Goal: Check status: Check status

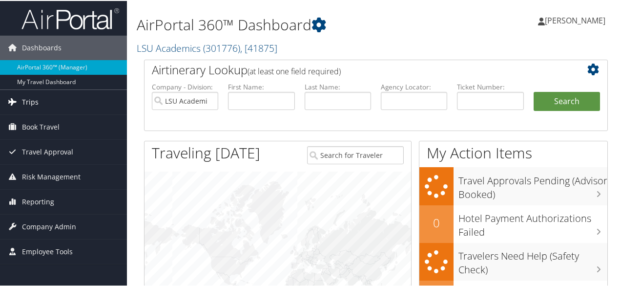
click at [35, 102] on span "Trips" at bounding box center [30, 101] width 17 height 24
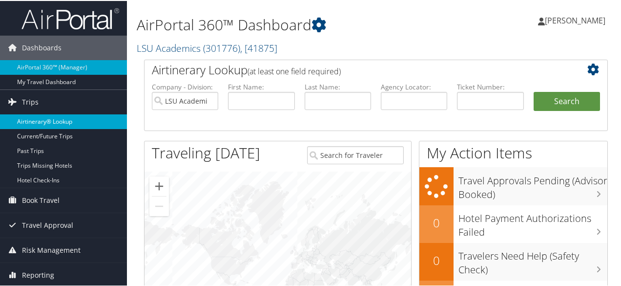
click at [65, 116] on link "Airtinerary® Lookup" at bounding box center [63, 120] width 127 height 15
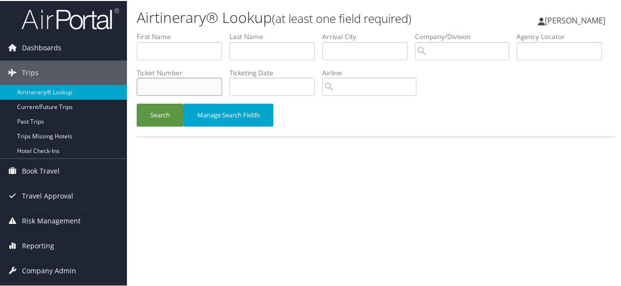
paste input "Ticket Number 0017308842266"
drag, startPoint x: 262, startPoint y: 83, endPoint x: 0, endPoint y: -30, distance: 284.9
click at [0, 0] on html "Menu Dashboards ► AirPortal 360™ (Manager) My Travel Dashboard Trips ► Airtiner…" at bounding box center [312, 143] width 625 height 286
type input "0017308842266"
click at [161, 110] on button "Search" at bounding box center [160, 114] width 47 height 23
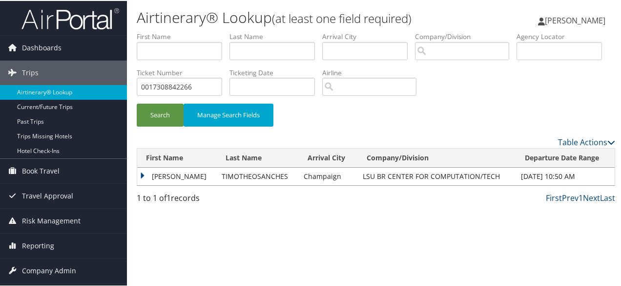
click at [149, 173] on td "LUCAS" at bounding box center [177, 175] width 80 height 18
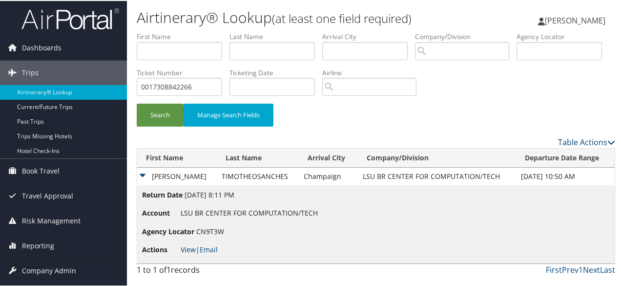
click at [189, 249] on link "View" at bounding box center [188, 248] width 15 height 9
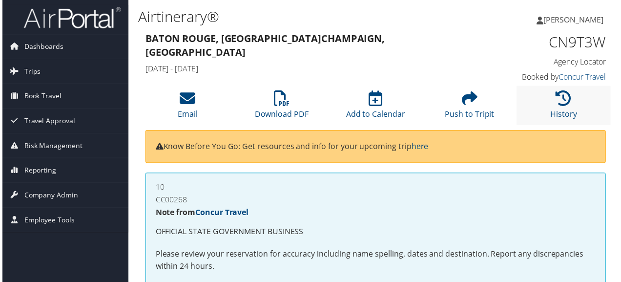
click at [546, 113] on li "History" at bounding box center [565, 106] width 95 height 40
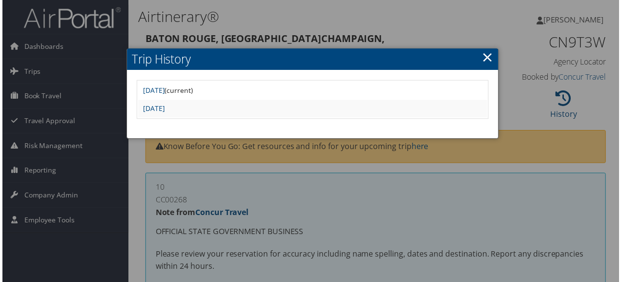
click at [371, 37] on div at bounding box center [312, 143] width 625 height 286
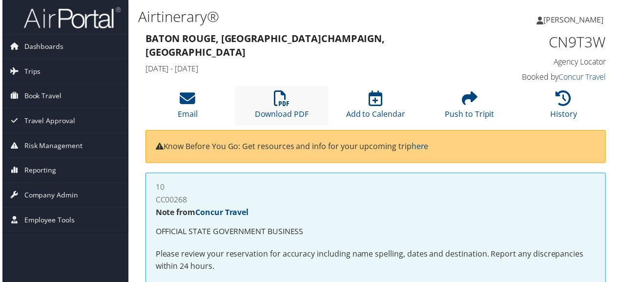
click at [267, 101] on li "Download PDF" at bounding box center [281, 106] width 95 height 40
